Goal: Information Seeking & Learning: Learn about a topic

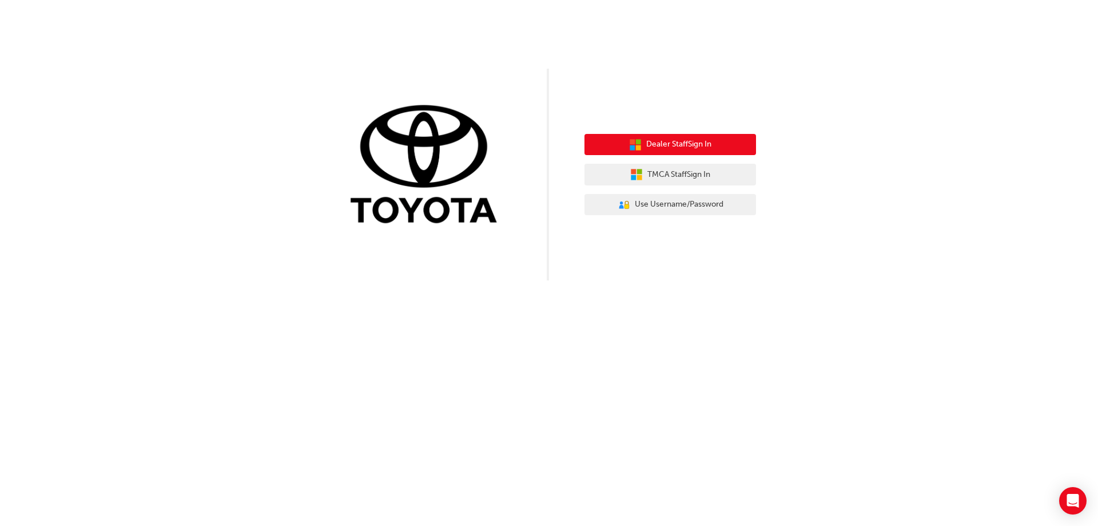
click at [725, 149] on button "Dealer Staff Sign In" at bounding box center [671, 145] width 172 height 22
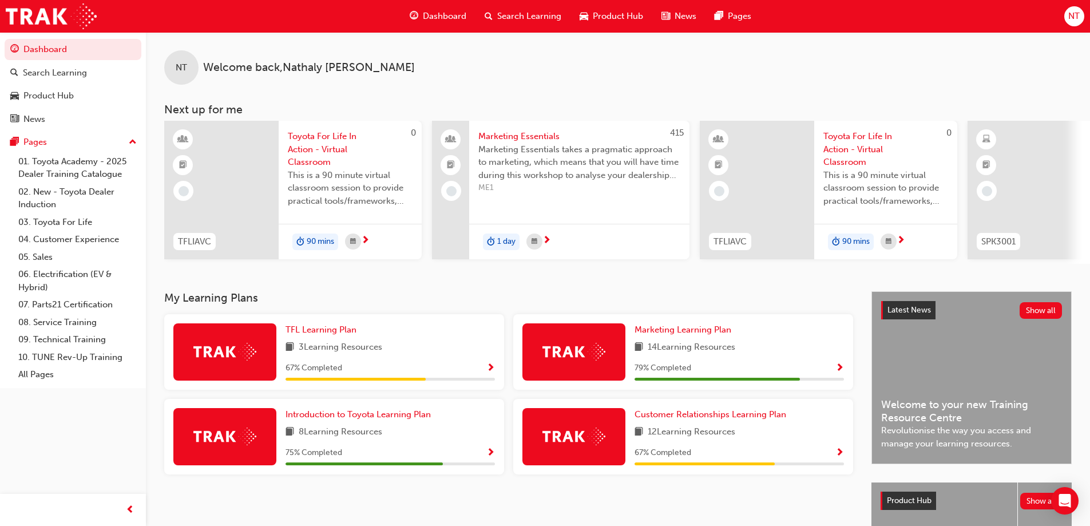
click at [489, 372] on span "Show Progress" at bounding box center [490, 368] width 9 height 10
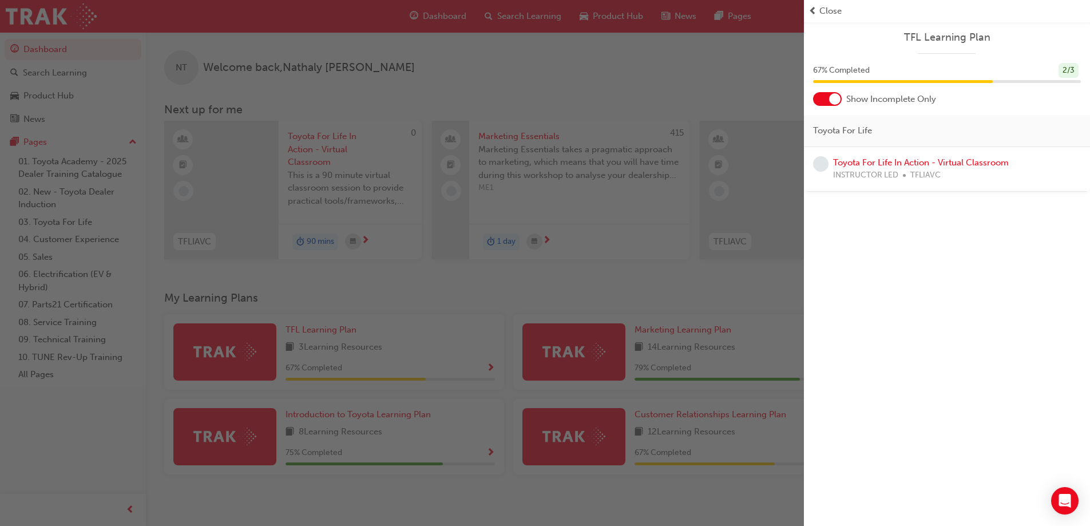
click at [824, 12] on span "Close" at bounding box center [830, 11] width 22 height 13
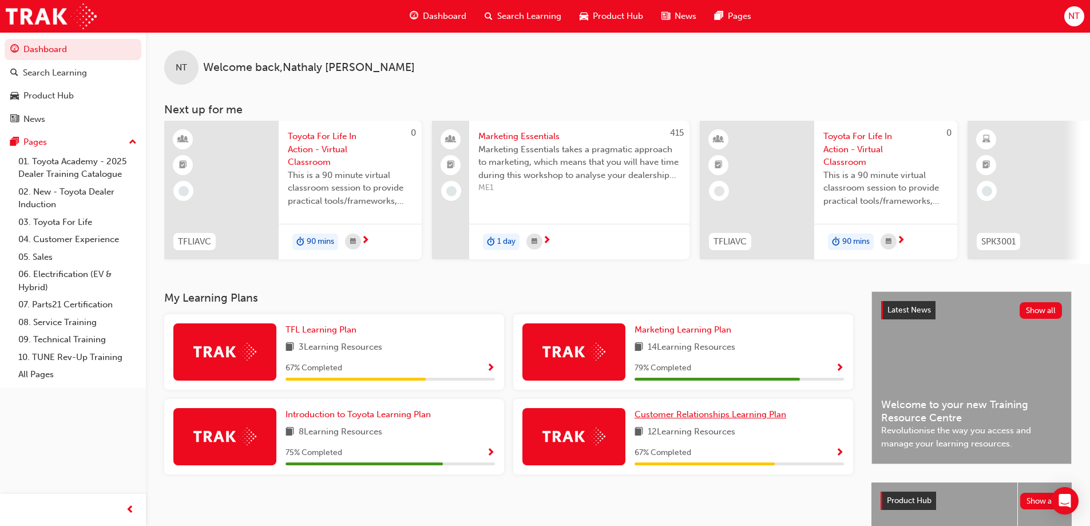
click at [721, 419] on span "Customer Relationships Learning Plan" at bounding box center [710, 414] width 152 height 10
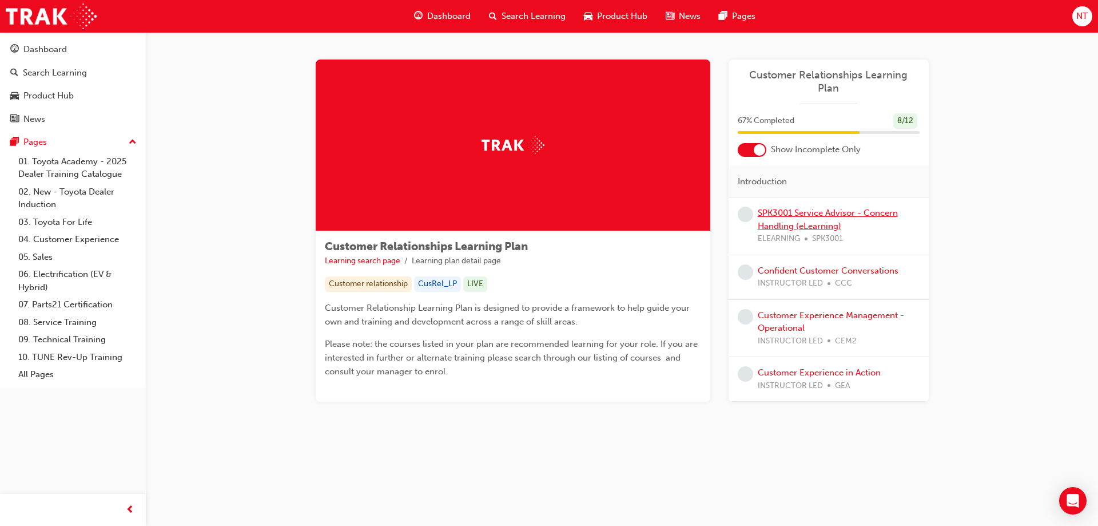
click at [814, 208] on link "SPK3001 Service Advisor - Concern Handling (eLearning)" at bounding box center [828, 219] width 140 height 23
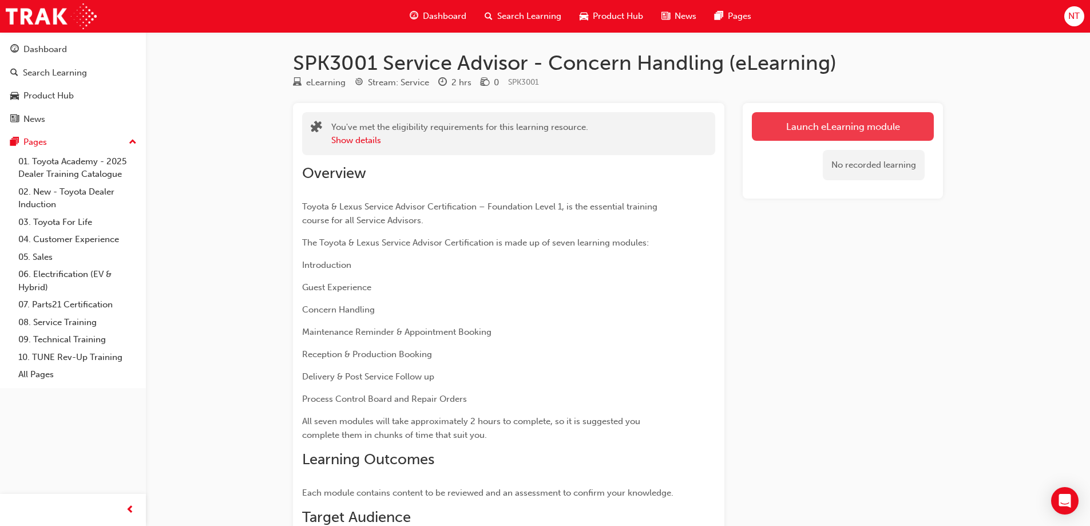
click at [839, 129] on link "Launch eLearning module" at bounding box center [843, 126] width 182 height 29
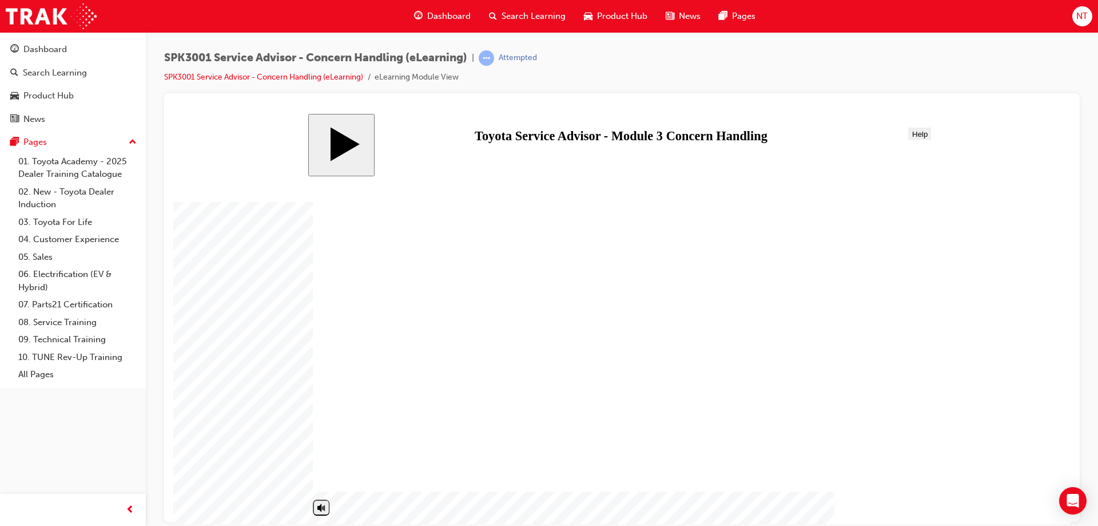
drag, startPoint x: 522, startPoint y: 395, endPoint x: 961, endPoint y: 146, distance: 504.1
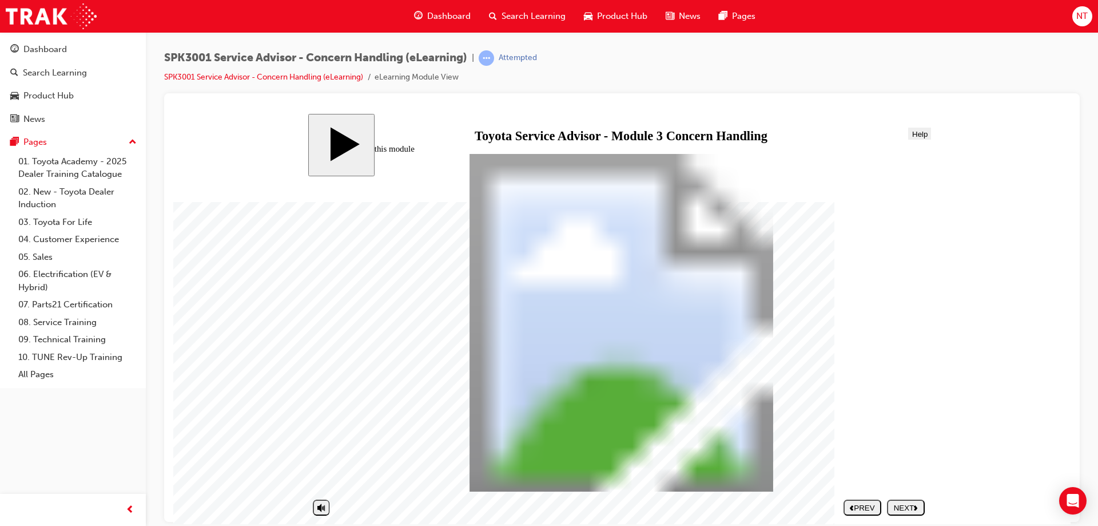
click at [917, 510] on div "NEXT" at bounding box center [906, 507] width 29 height 9
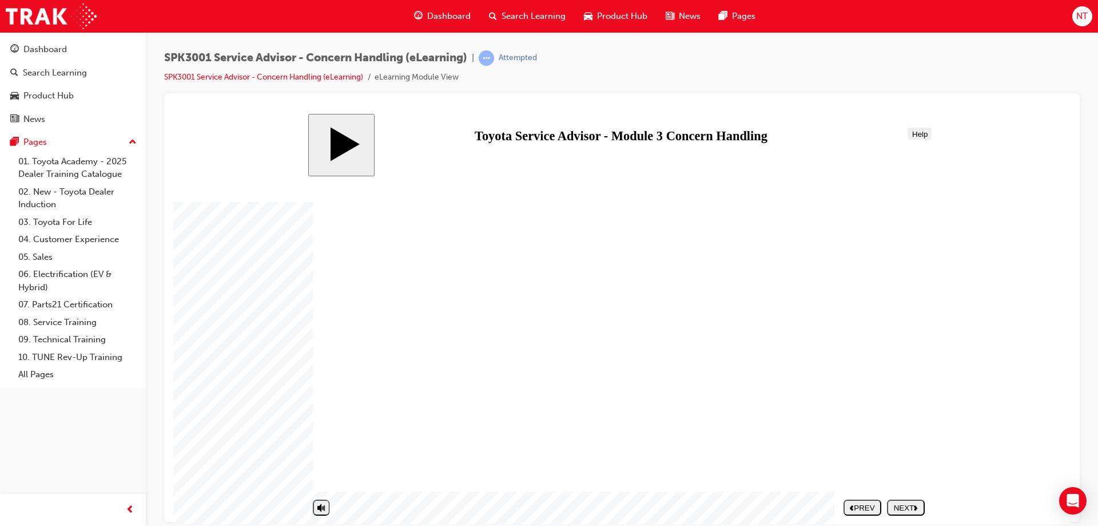
click at [917, 510] on div "NEXT" at bounding box center [906, 507] width 29 height 9
click at [901, 508] on div "NEXT" at bounding box center [906, 507] width 29 height 9
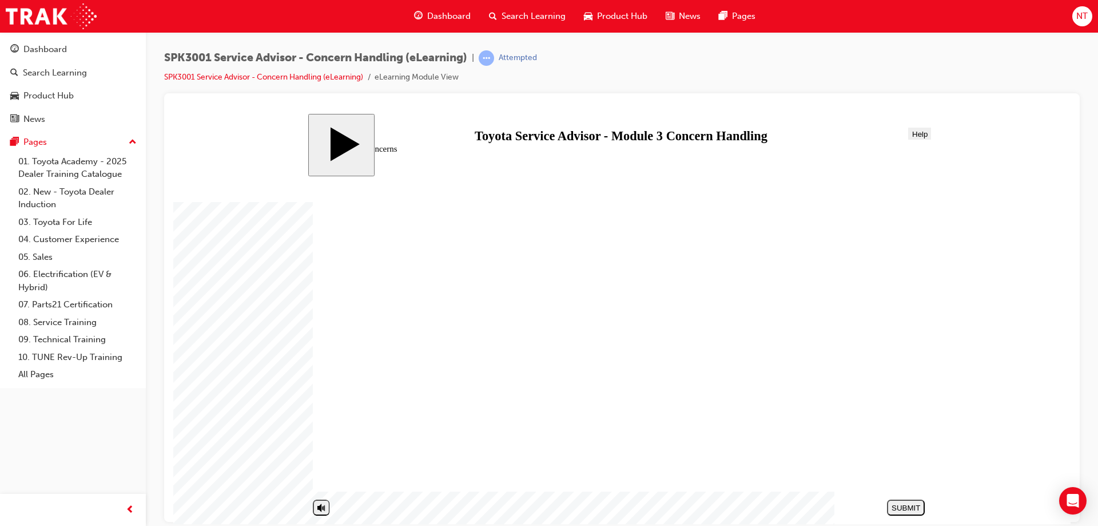
drag, startPoint x: 681, startPoint y: 345, endPoint x: 822, endPoint y: 451, distance: 175.7
drag, startPoint x: 667, startPoint y: 412, endPoint x: 787, endPoint y: 240, distance: 209.6
drag, startPoint x: 832, startPoint y: 313, endPoint x: 860, endPoint y: 339, distance: 38.5
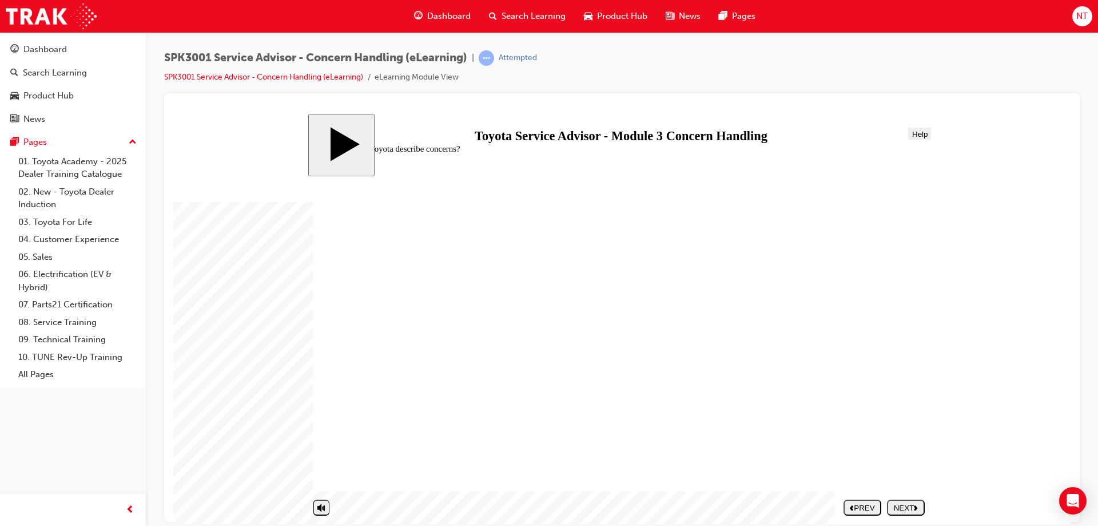
click at [914, 508] on div "NEXT" at bounding box center [906, 507] width 29 height 9
click at [912, 506] on div "NEXT" at bounding box center [906, 507] width 29 height 9
click at [910, 508] on div "NEXT" at bounding box center [906, 507] width 29 height 9
click at [907, 507] on div "NEXT" at bounding box center [906, 507] width 29 height 9
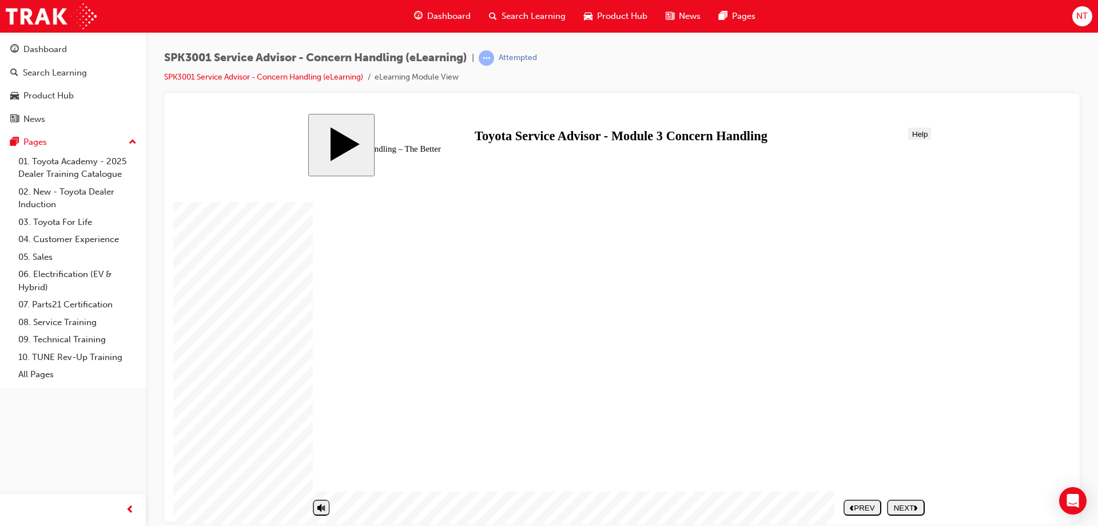
click at [906, 507] on div "NEXT" at bounding box center [906, 507] width 29 height 9
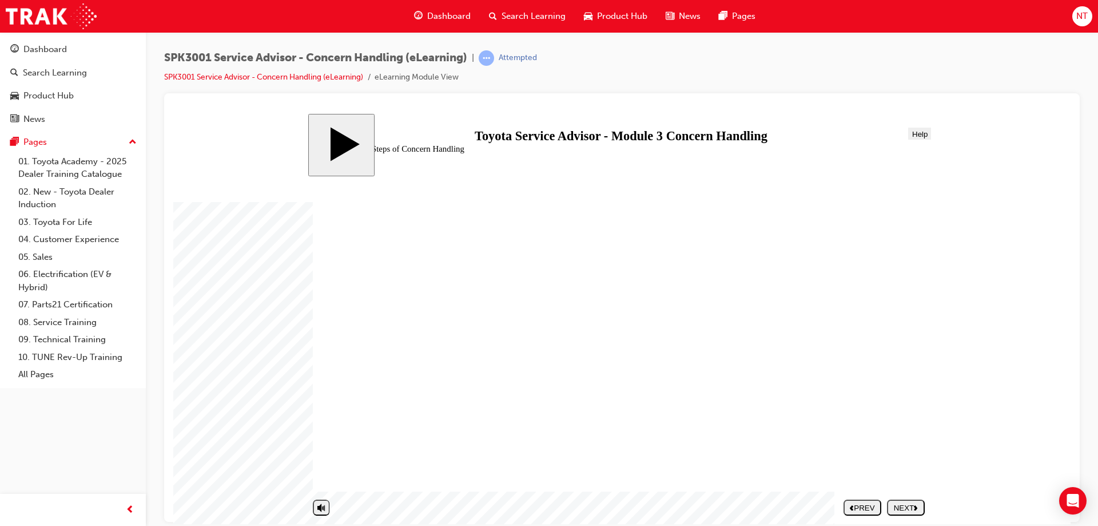
click at [917, 507] on polygon "next" at bounding box center [915, 506] width 3 height 5
drag, startPoint x: 408, startPoint y: 391, endPoint x: 748, endPoint y: 246, distance: 369.3
drag, startPoint x: 465, startPoint y: 439, endPoint x: 765, endPoint y: 279, distance: 340.6
drag, startPoint x: 468, startPoint y: 365, endPoint x: 769, endPoint y: 305, distance: 306.8
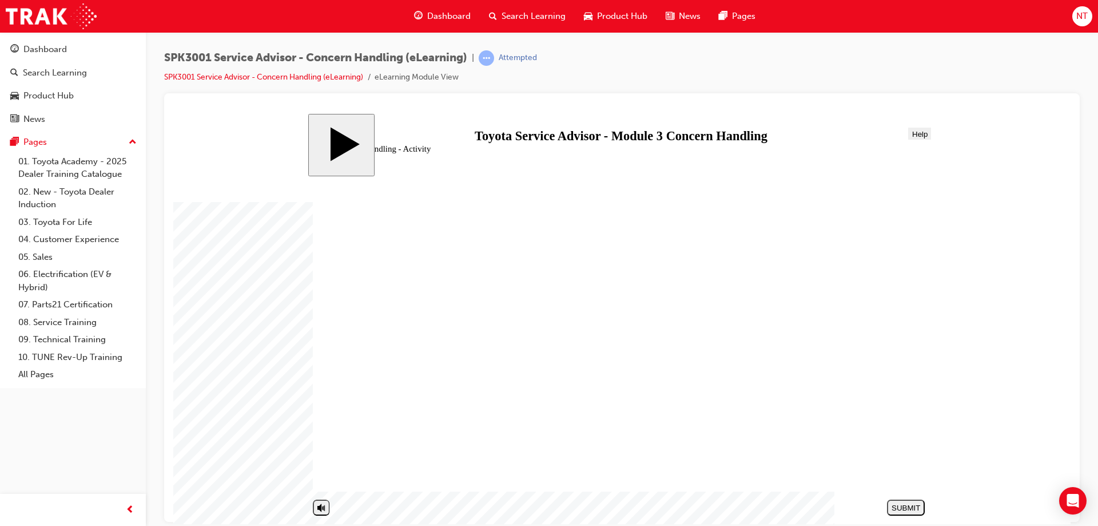
drag, startPoint x: 534, startPoint y: 410, endPoint x: 825, endPoint y: 327, distance: 303.4
drag, startPoint x: 407, startPoint y: 463, endPoint x: 700, endPoint y: 363, distance: 309.1
drag, startPoint x: 452, startPoint y: 337, endPoint x: 736, endPoint y: 374, distance: 286.7
drag, startPoint x: 504, startPoint y: 315, endPoint x: 800, endPoint y: 456, distance: 327.2
click at [905, 506] on div "SUBMIT" at bounding box center [906, 507] width 29 height 9
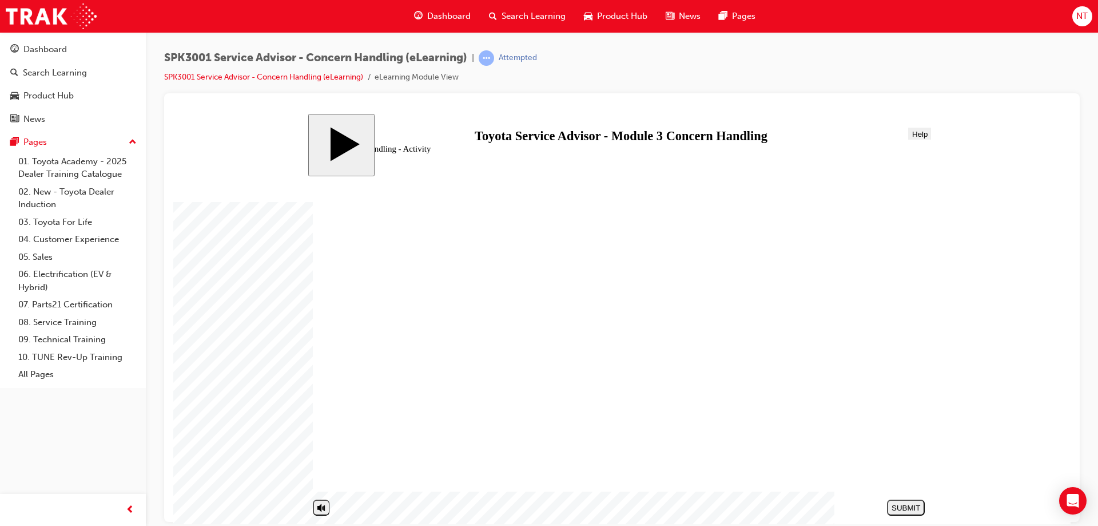
click at [907, 508] on div "NEXT" at bounding box center [906, 507] width 29 height 9
drag, startPoint x: 476, startPoint y: 404, endPoint x: 435, endPoint y: 410, distance: 41.0
radio input "true"
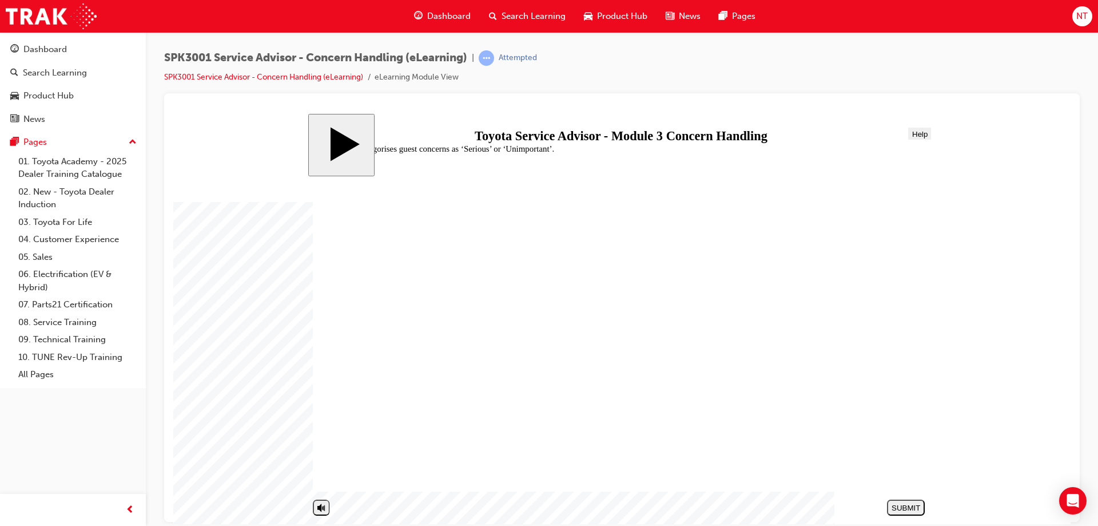
click at [911, 506] on div "SUBMIT" at bounding box center [906, 507] width 29 height 9
radio input "true"
click at [912, 510] on div "SUBMIT" at bounding box center [906, 507] width 29 height 9
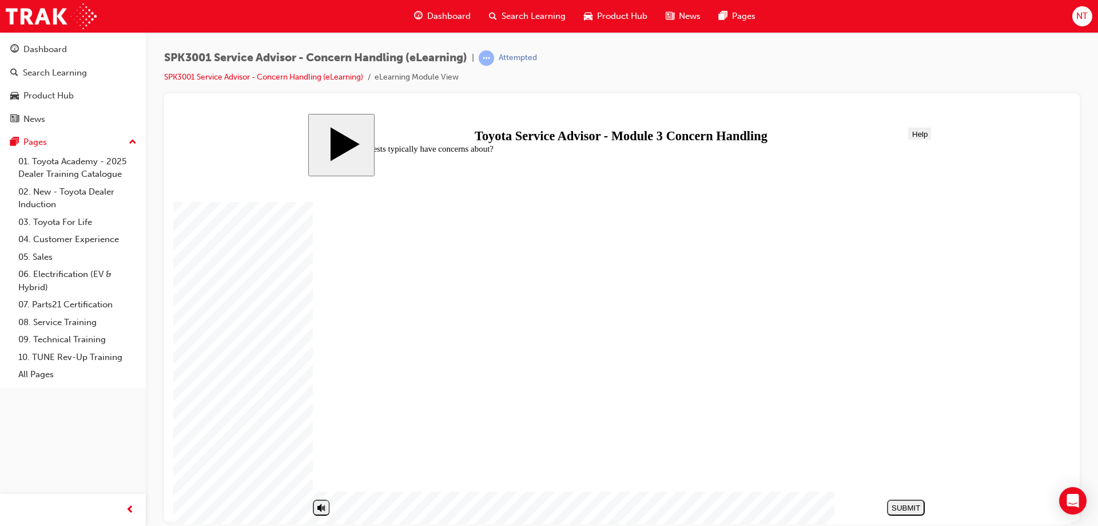
drag, startPoint x: 402, startPoint y: 394, endPoint x: 387, endPoint y: 386, distance: 16.9
radio input "true"
click at [904, 503] on div "SUBMIT" at bounding box center [906, 507] width 29 height 9
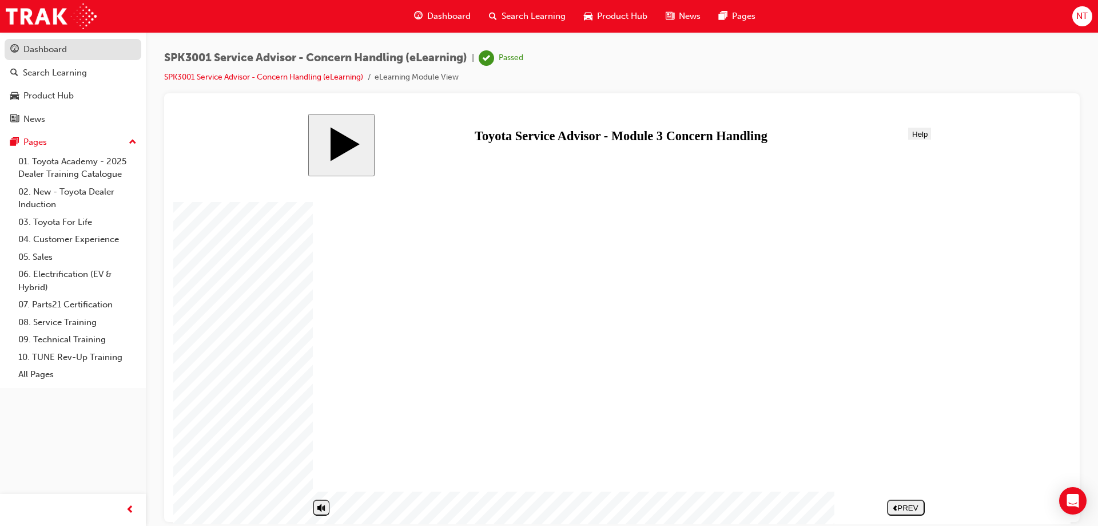
click at [43, 57] on link "Dashboard" at bounding box center [73, 49] width 137 height 21
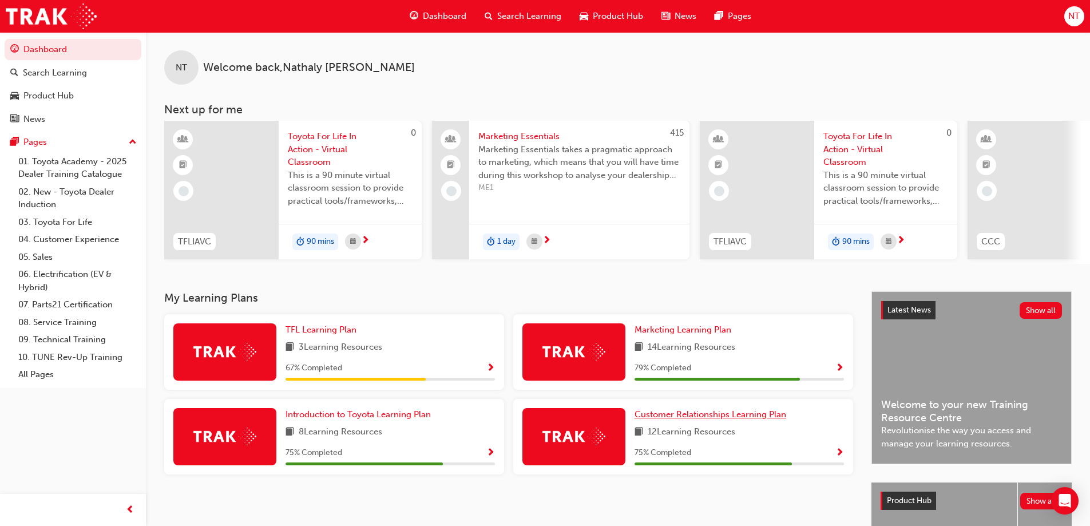
click at [719, 419] on span "Customer Relationships Learning Plan" at bounding box center [710, 414] width 152 height 10
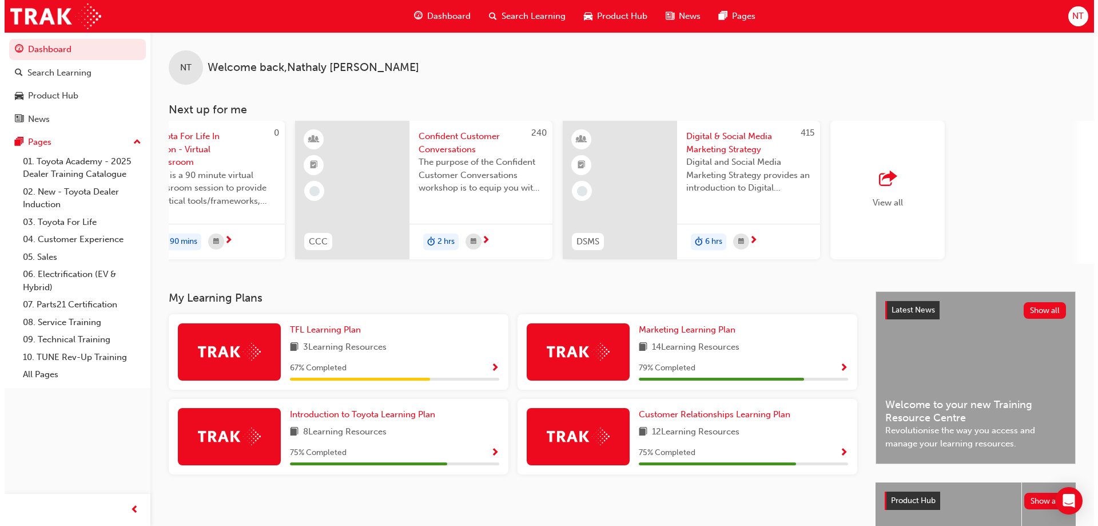
scroll to position [0, 679]
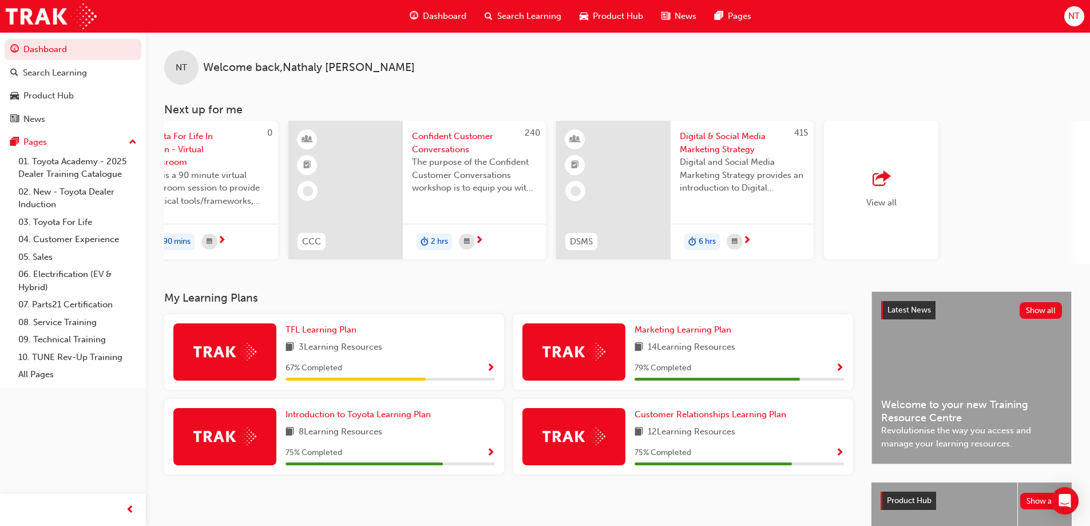
click at [704, 153] on span "Digital & Social Media Marketing Strategy" at bounding box center [742, 143] width 125 height 26
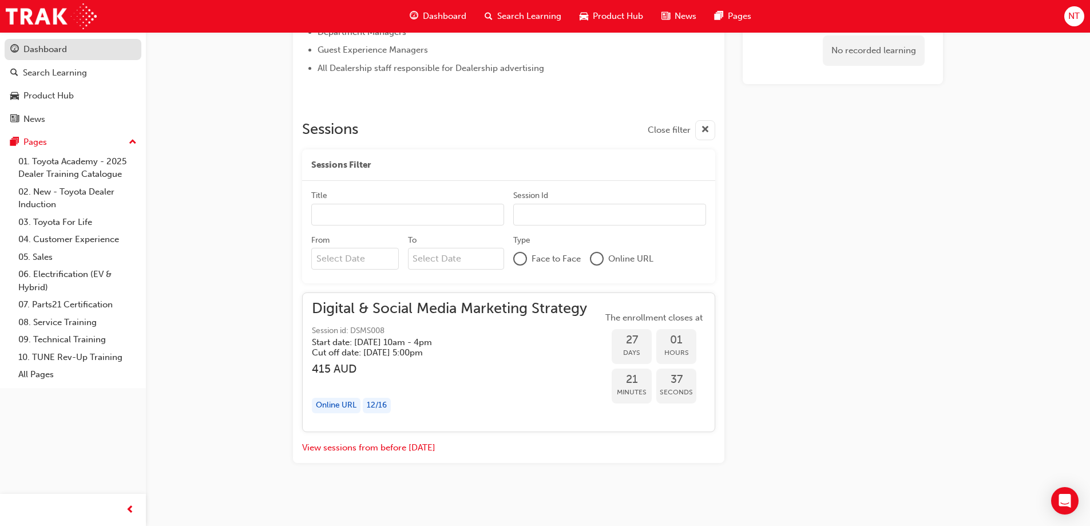
scroll to position [776, 0]
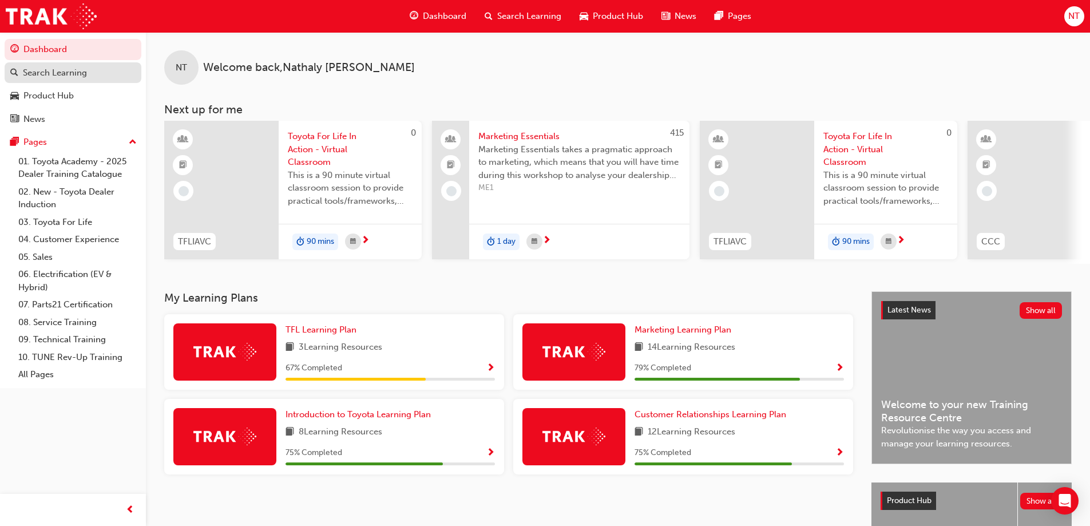
click at [72, 74] on div "Search Learning" at bounding box center [55, 72] width 64 height 13
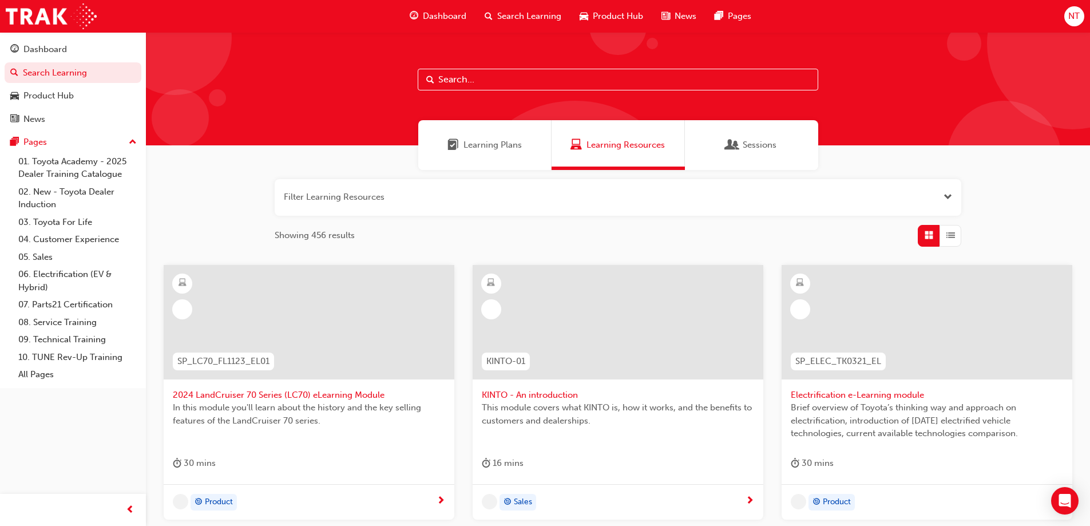
click at [520, 150] on span "Learning Plans" at bounding box center [492, 144] width 58 height 13
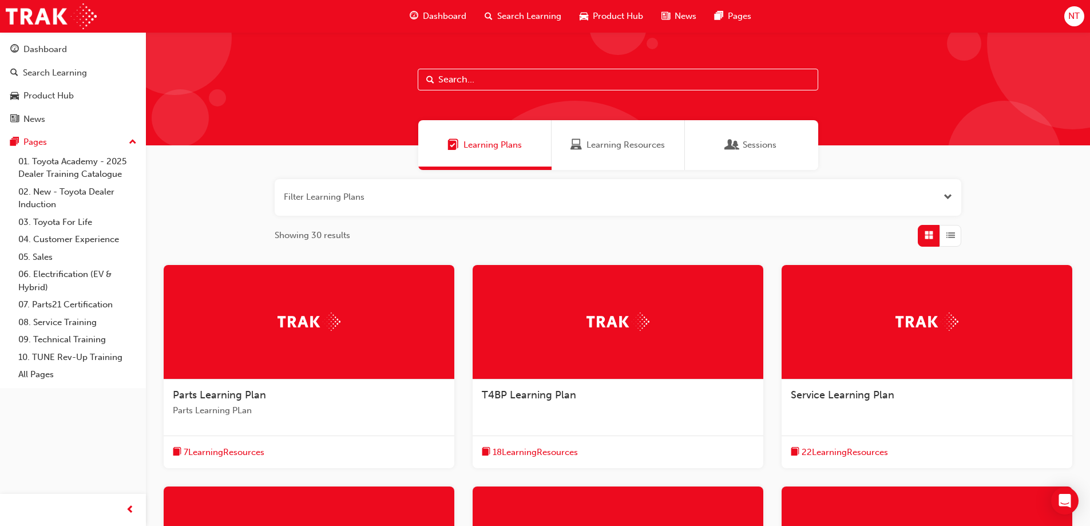
click at [529, 195] on button "button" at bounding box center [618, 197] width 686 height 37
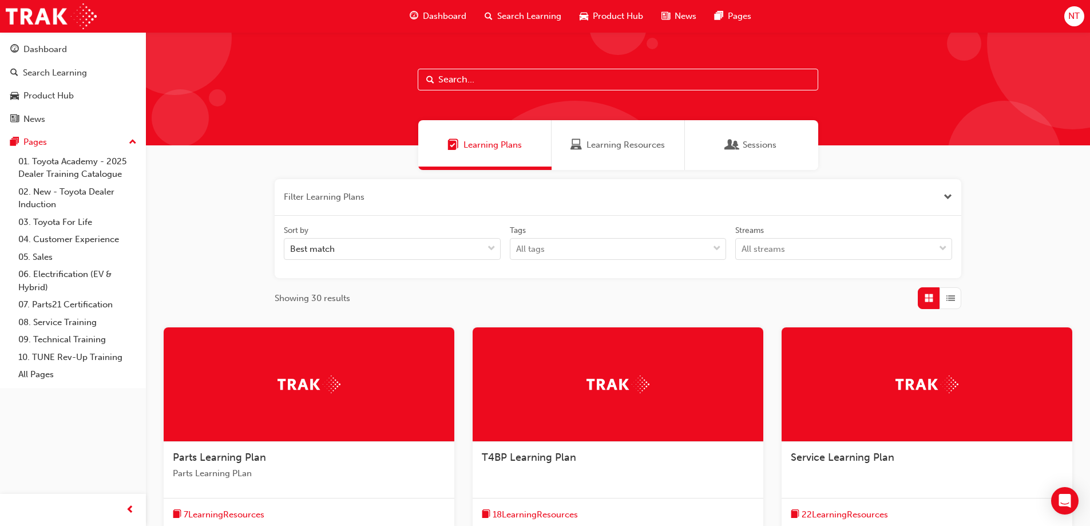
click at [499, 202] on button "button" at bounding box center [618, 197] width 686 height 37
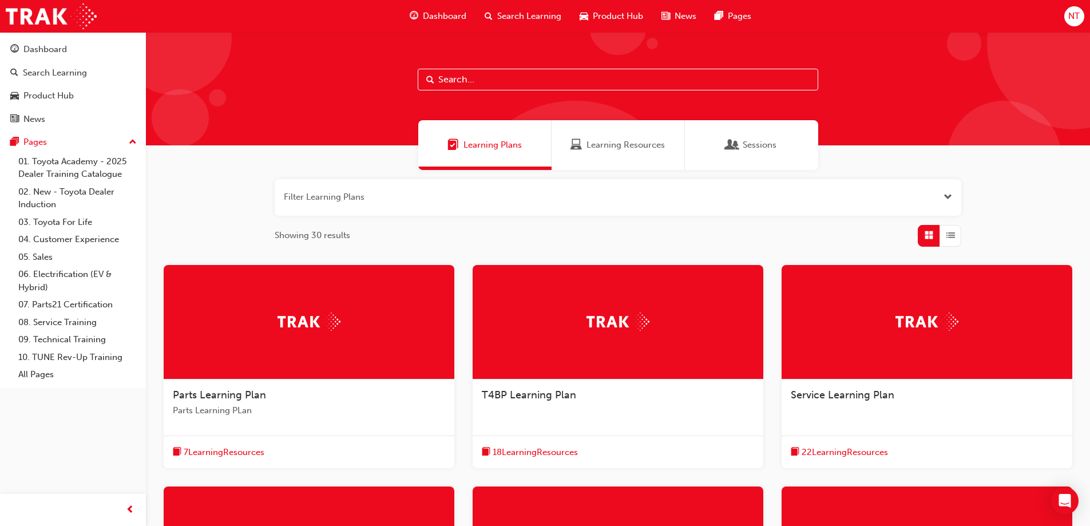
click at [500, 202] on button "button" at bounding box center [618, 197] width 686 height 37
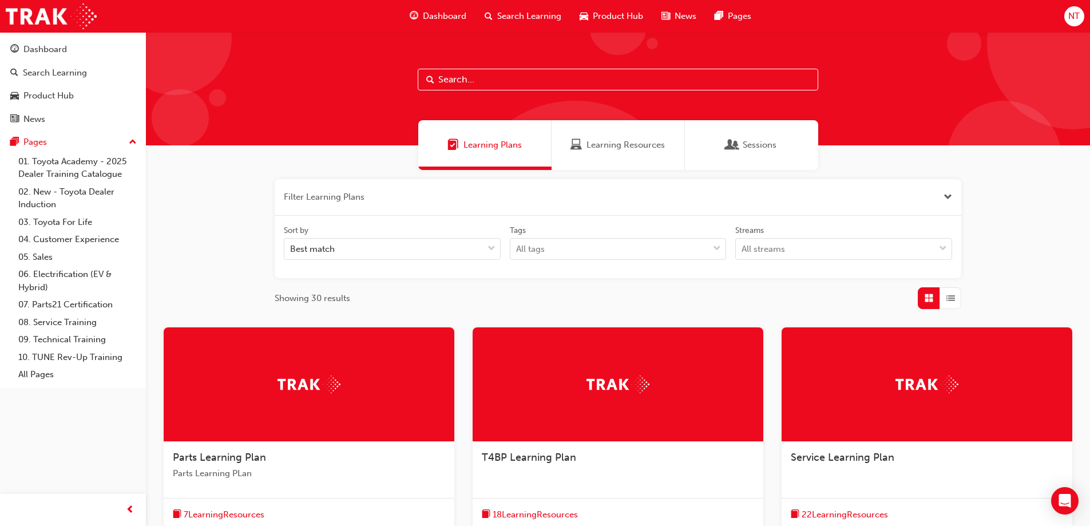
click at [476, 237] on div "Sort by" at bounding box center [392, 232] width 217 height 14
click at [291, 244] on input "Sort by Best match" at bounding box center [290, 249] width 1 height 10
click at [478, 247] on div "Best match" at bounding box center [383, 249] width 198 height 20
click at [291, 247] on input "Sort by 0 results available. Select is focused ,type to refine list, press Down…" at bounding box center [290, 249] width 1 height 10
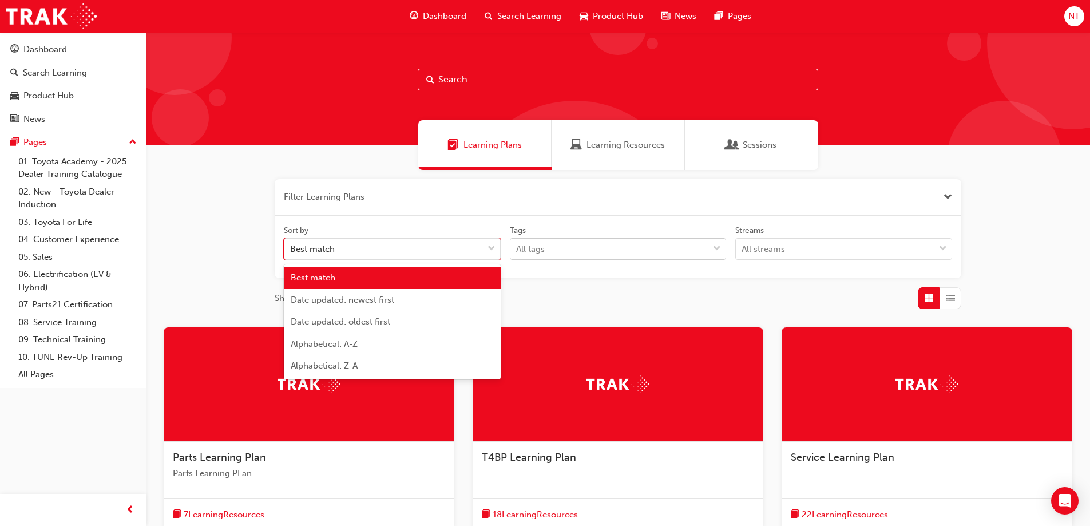
click at [544, 247] on div "All tags" at bounding box center [530, 249] width 29 height 13
click at [517, 247] on input "Tags All tags" at bounding box center [516, 249] width 1 height 10
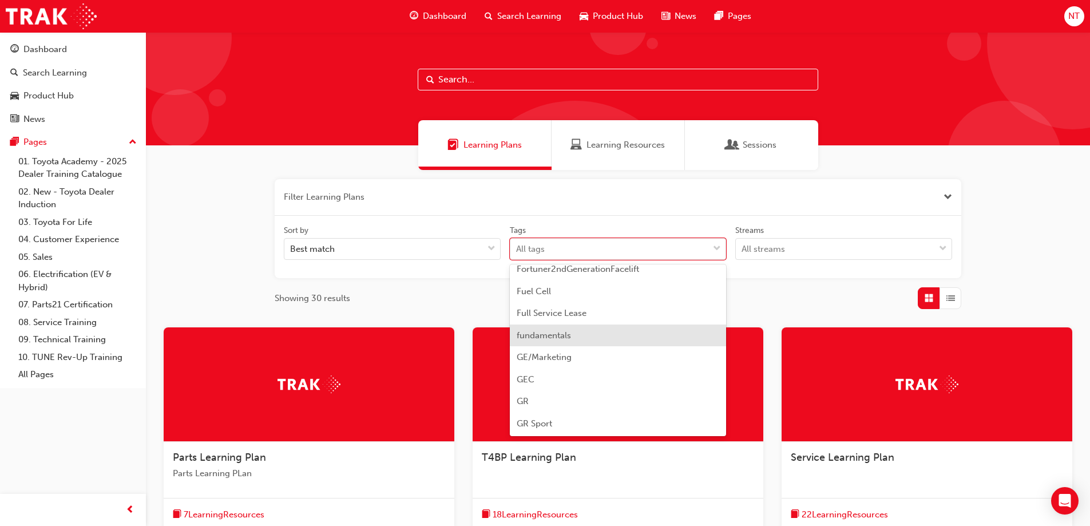
scroll to position [1373, 0]
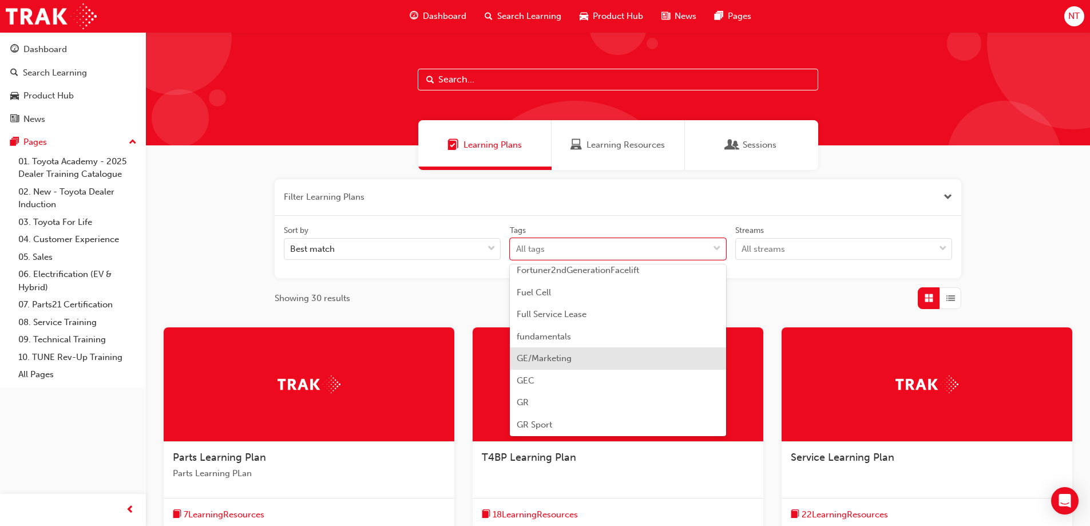
click at [577, 355] on div "GE/Marketing" at bounding box center [618, 358] width 217 height 22
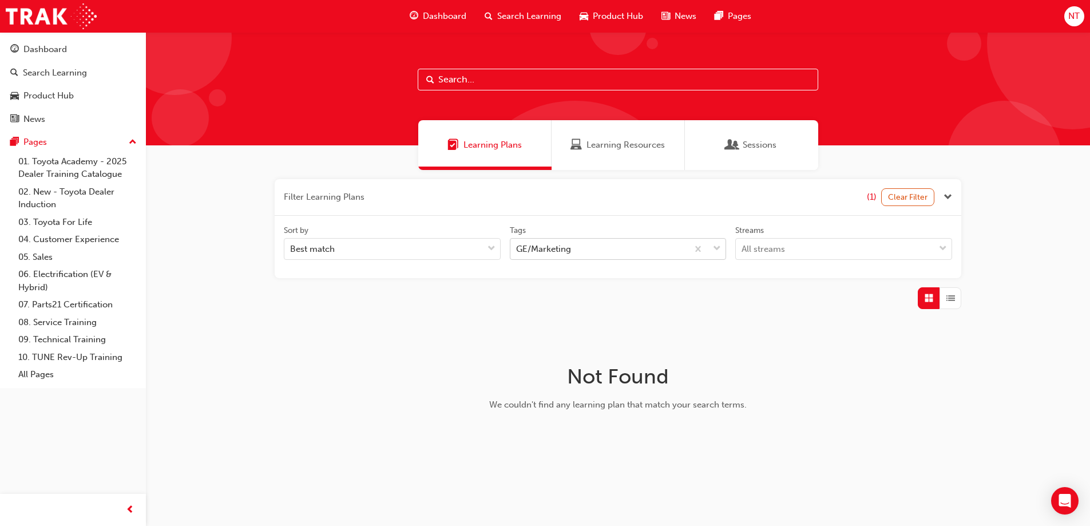
click at [626, 247] on div "GE/Marketing" at bounding box center [599, 249] width 178 height 20
click at [517, 247] on input "Tags GE/Marketing" at bounding box center [516, 249] width 1 height 10
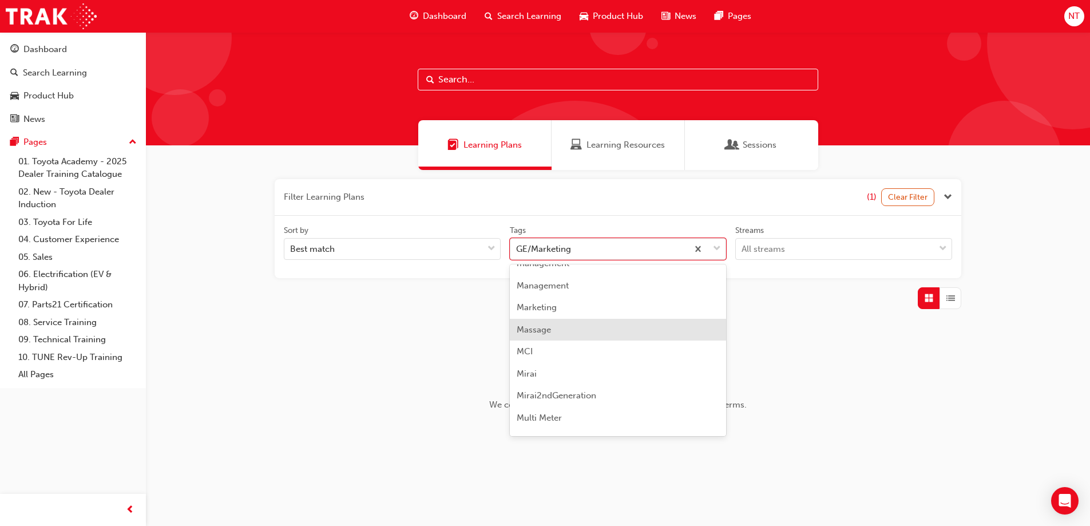
scroll to position [2172, 0]
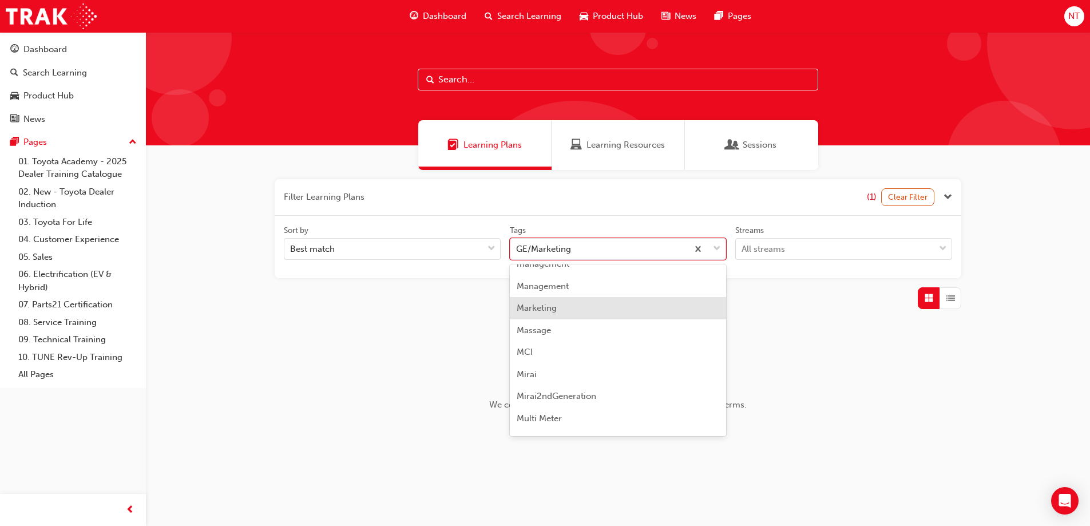
click at [650, 310] on div "Marketing" at bounding box center [618, 308] width 217 height 22
click at [645, 244] on div "Marketing" at bounding box center [599, 249] width 178 height 20
click at [517, 244] on input "Tags option Marketing focused, 101 of 189. 189 results available. Use Up and Do…" at bounding box center [516, 249] width 1 height 10
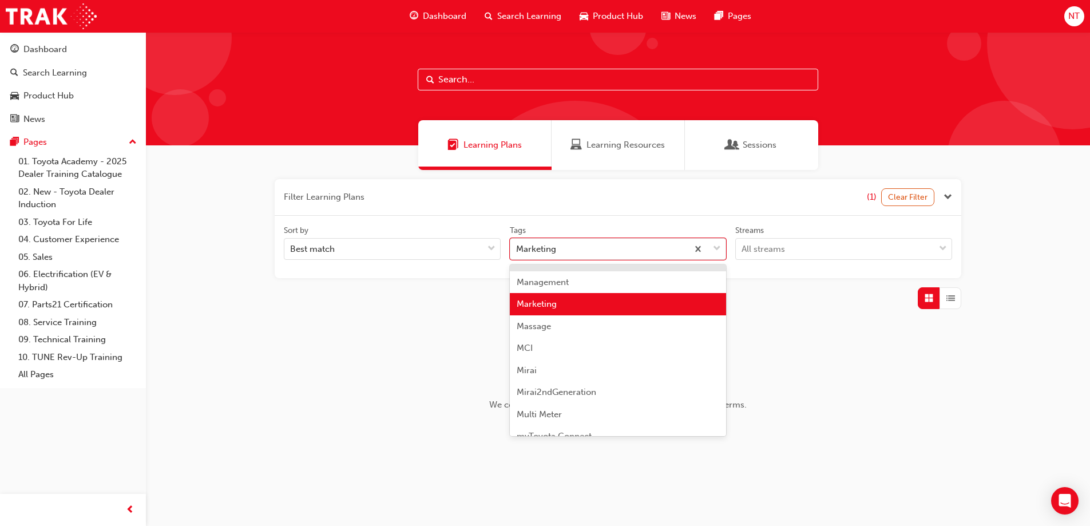
scroll to position [2176, 0]
click at [656, 162] on div "Learning Resources" at bounding box center [617, 145] width 133 height 50
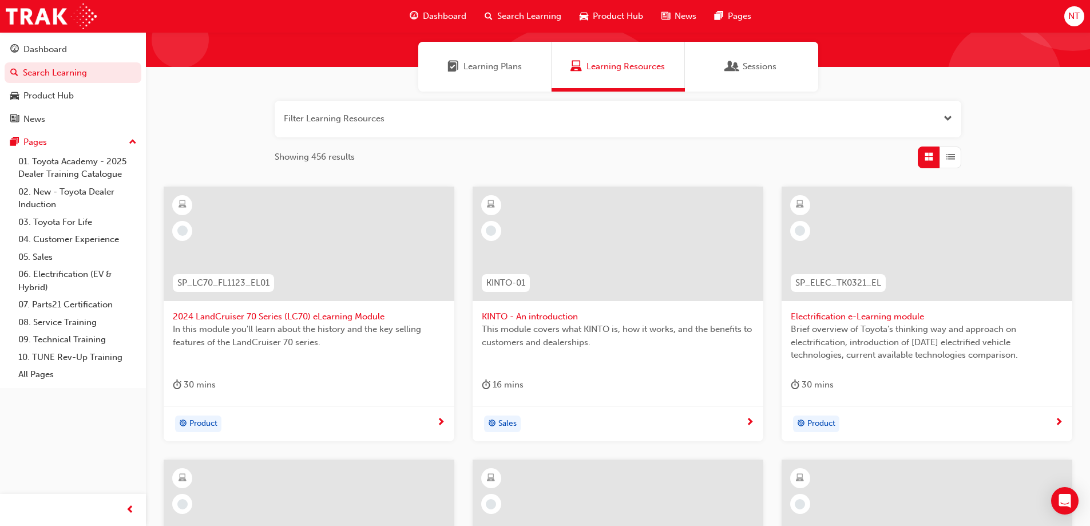
scroll to position [78, 0]
